Goal: Information Seeking & Learning: Learn about a topic

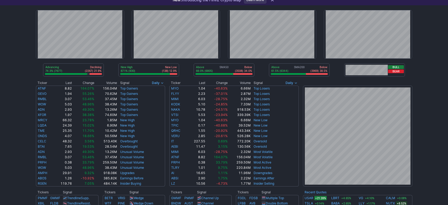
drag, startPoint x: 430, startPoint y: 55, endPoint x: 428, endPoint y: 65, distance: 10.2
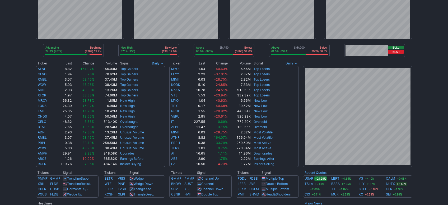
drag, startPoint x: 20, startPoint y: 103, endPoint x: 19, endPoint y: 110, distance: 6.7
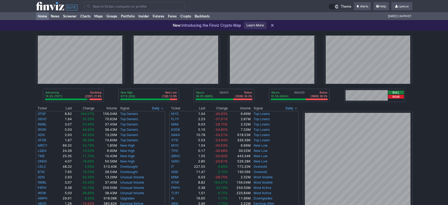
click at [89, 107] on th "Change" at bounding box center [83, 108] width 22 height 5
click at [161, 107] on span "Signals interval" at bounding box center [161, 108] width 3 height 4
click at [161, 107] on div at bounding box center [224, 102] width 448 height 205
click at [161, 107] on span "Signals interval" at bounding box center [161, 108] width 3 height 4
click at [161, 107] on div at bounding box center [224, 102] width 448 height 205
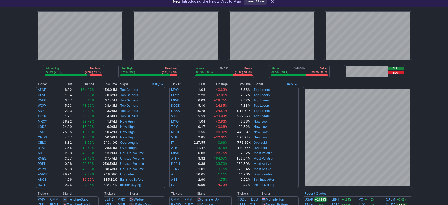
drag, startPoint x: 24, startPoint y: 102, endPoint x: 16, endPoint y: 108, distance: 10.3
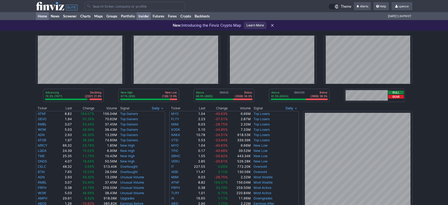
click at [146, 16] on link "Insider" at bounding box center [143, 16] width 14 height 8
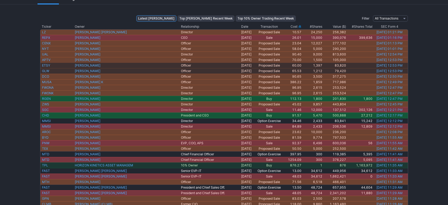
drag, startPoint x: 304, startPoint y: 38, endPoint x: 302, endPoint y: 45, distance: 7.1
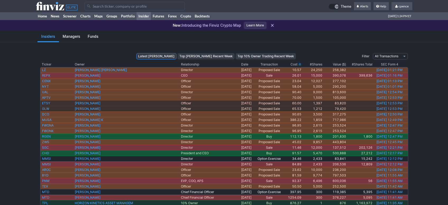
click at [40, 3] on use at bounding box center [56, 6] width 41 height 8
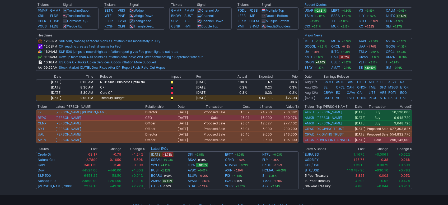
drag, startPoint x: 416, startPoint y: 71, endPoint x: 417, endPoint y: 51, distance: 19.8
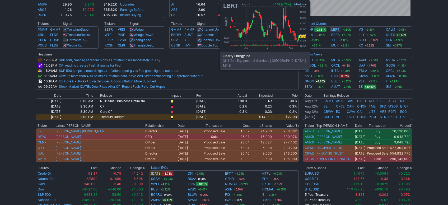
click at [333, 31] on link "LBRT" at bounding box center [335, 29] width 8 height 5
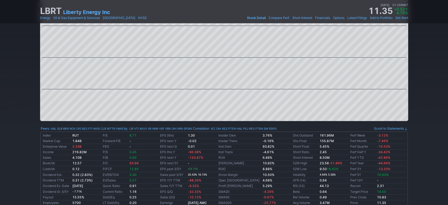
scroll to position [349, 0]
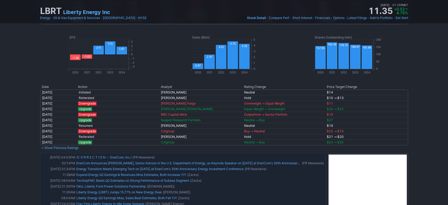
drag, startPoint x: 425, startPoint y: 121, endPoint x: 423, endPoint y: 125, distance: 4.7
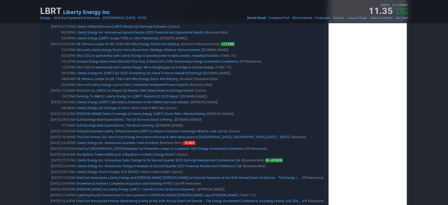
drag, startPoint x: 434, startPoint y: 113, endPoint x: 433, endPoint y: 121, distance: 8.1
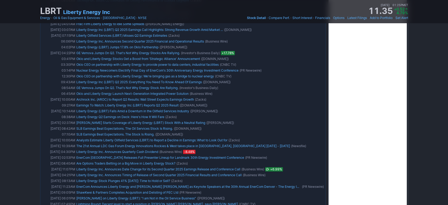
drag, startPoint x: 430, startPoint y: 121, endPoint x: 430, endPoint y: 107, distance: 13.2
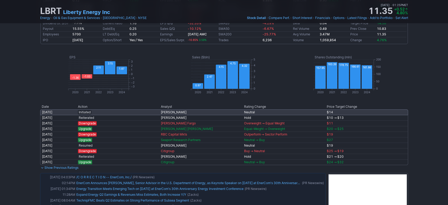
scroll to position [353, 0]
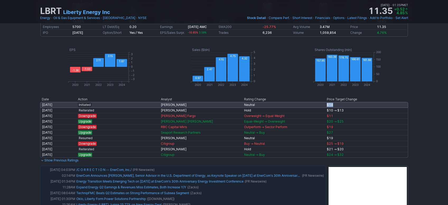
drag, startPoint x: 335, startPoint y: 107, endPoint x: 327, endPoint y: 105, distance: 7.8
click at [327, 105] on td "$14" at bounding box center [366, 105] width 83 height 6
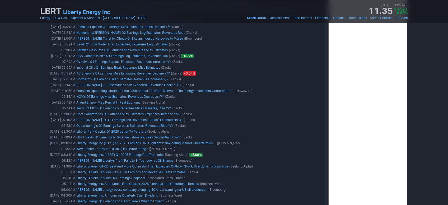
scroll to position [697, 0]
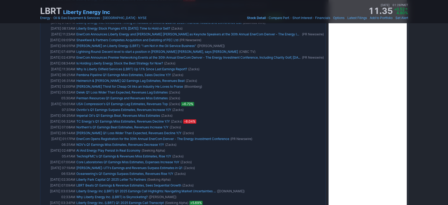
drag, startPoint x: 420, startPoint y: 125, endPoint x: 401, endPoint y: 32, distance: 94.2
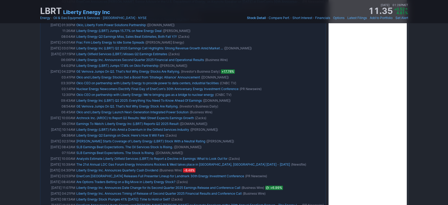
scroll to position [354, 0]
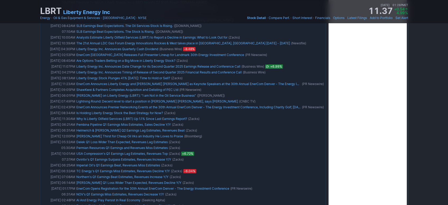
drag, startPoint x: 437, startPoint y: 91, endPoint x: 429, endPoint y: 127, distance: 37.1
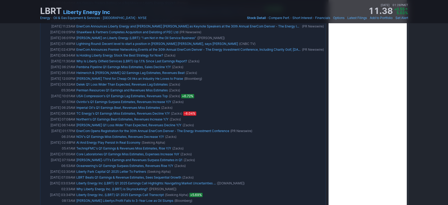
scroll to position [756, 0]
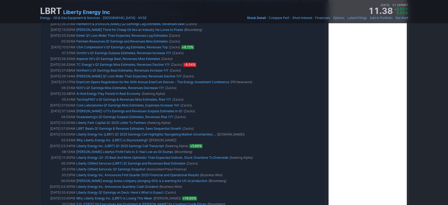
drag, startPoint x: 422, startPoint y: 99, endPoint x: 423, endPoint y: 113, distance: 13.8
click at [425, 110] on div "LBRT Liberty Energy Inc Last Close Aug 12 • 01:24PM ET 11.35 Dollar change +0.5…" at bounding box center [224, 146] width 448 height 1743
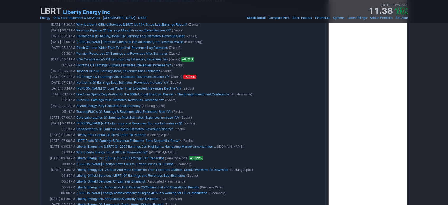
drag, startPoint x: 423, startPoint y: 126, endPoint x: 423, endPoint y: 120, distance: 6.6
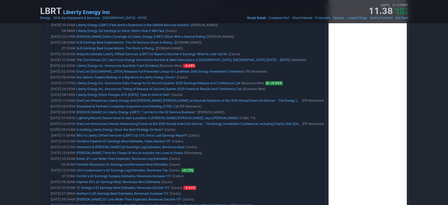
drag, startPoint x: 416, startPoint y: 93, endPoint x: 415, endPoint y: 57, distance: 36.2
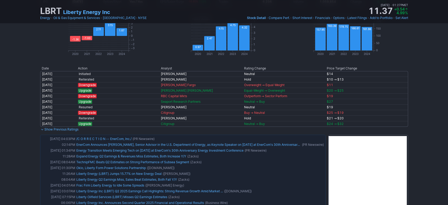
scroll to position [0, 0]
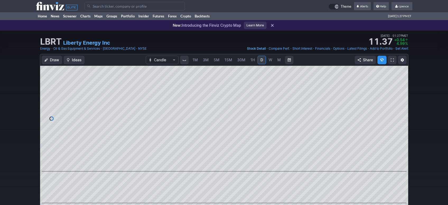
drag, startPoint x: 428, startPoint y: 100, endPoint x: 400, endPoint y: -33, distance: 135.3
click at [140, 7] on input "Search" at bounding box center [134, 6] width 100 height 8
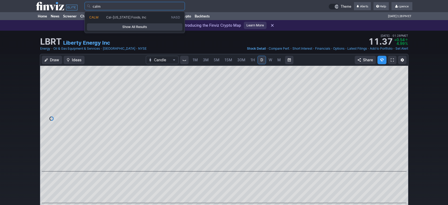
click at [138, 19] on span "Cal-Maine Foods, Inc" at bounding box center [137, 17] width 65 height 4
type input "CALM"
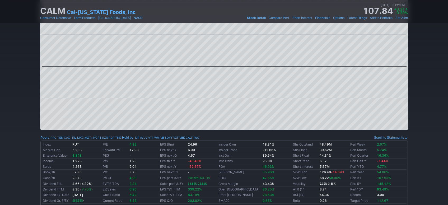
scroll to position [10, 0]
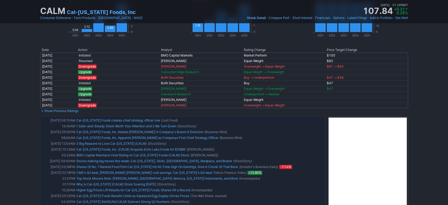
drag, startPoint x: 412, startPoint y: 97, endPoint x: 410, endPoint y: 108, distance: 10.8
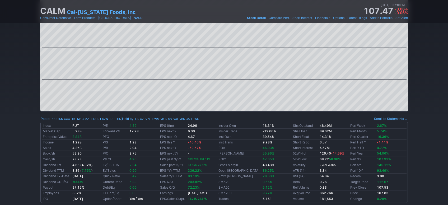
scroll to position [0, 0]
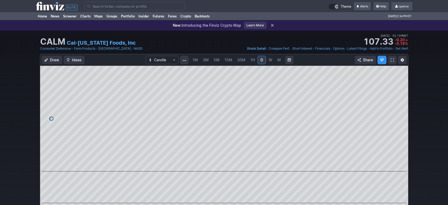
click at [48, 5] on use at bounding box center [56, 6] width 41 height 8
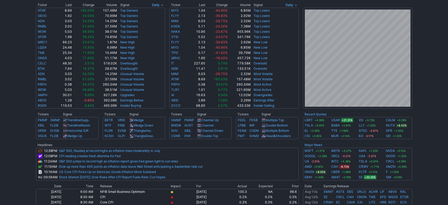
scroll to position [58, 0]
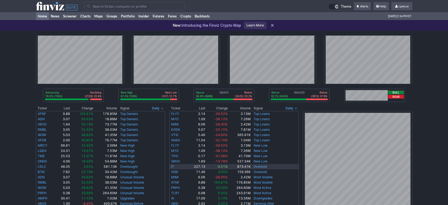
scroll to position [177, 0]
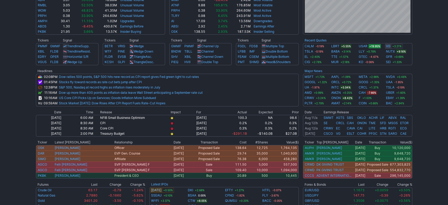
click at [388, 45] on link "VG" at bounding box center [388, 46] width 4 height 5
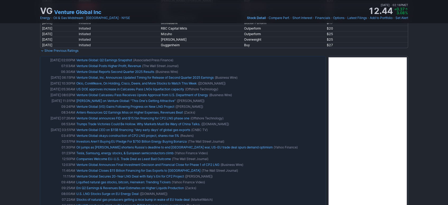
scroll to position [522, 0]
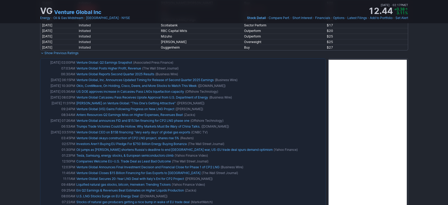
drag, startPoint x: 426, startPoint y: 120, endPoint x: 425, endPoint y: 100, distance: 19.8
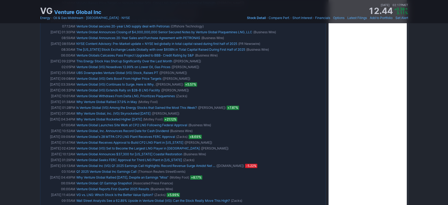
scroll to position [797, 0]
